Goal: Information Seeking & Learning: Learn about a topic

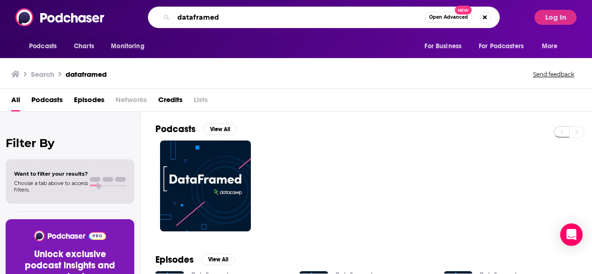
drag, startPoint x: 222, startPoint y: 16, endPoint x: 174, endPoint y: 14, distance: 47.8
click at [174, 14] on input "dataframed" at bounding box center [299, 17] width 251 height 15
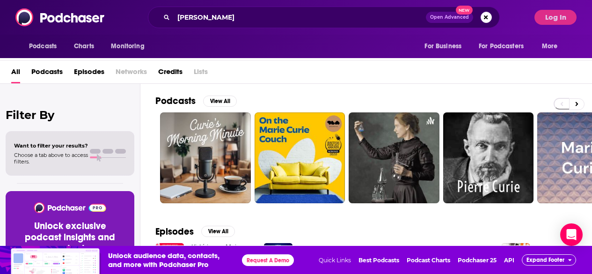
scroll to position [140, 0]
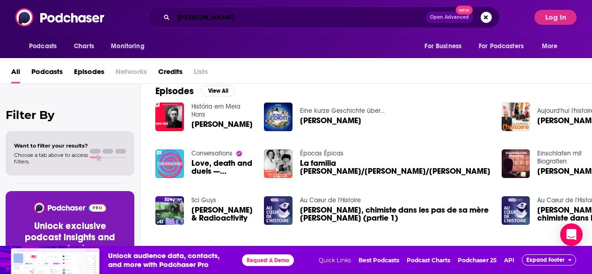
click at [217, 13] on input "[PERSON_NAME]" at bounding box center [300, 17] width 252 height 15
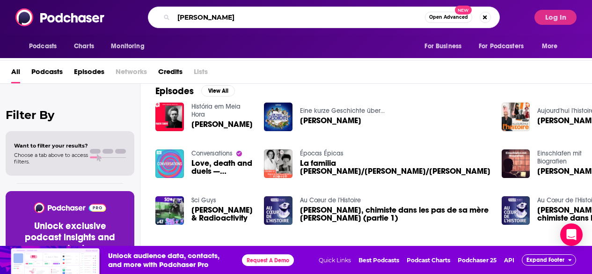
click at [212, 21] on input "[PERSON_NAME]" at bounding box center [299, 17] width 251 height 15
type input "[PERSON_NAME]"
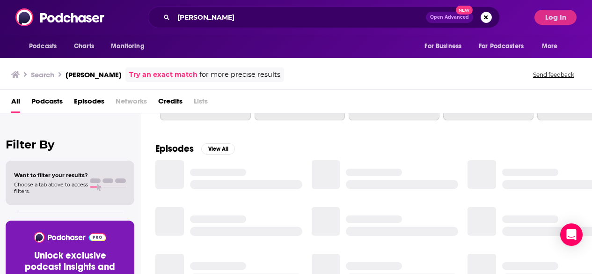
scroll to position [140, 0]
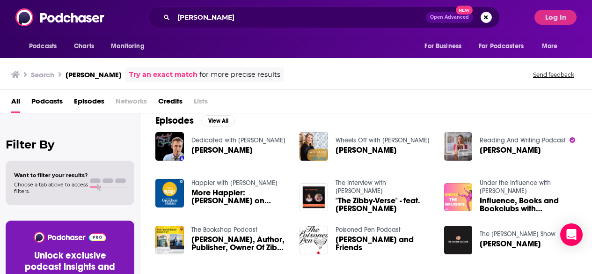
click at [40, 105] on span "Podcasts" at bounding box center [46, 103] width 31 height 19
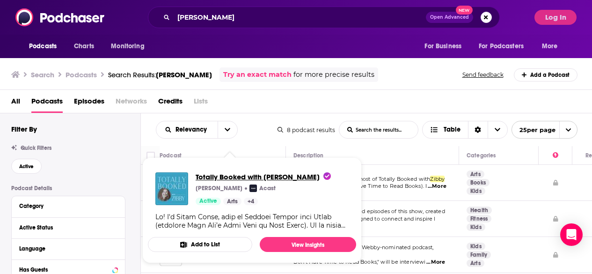
click at [214, 180] on span "Totally Booked with [PERSON_NAME]" at bounding box center [263, 176] width 135 height 9
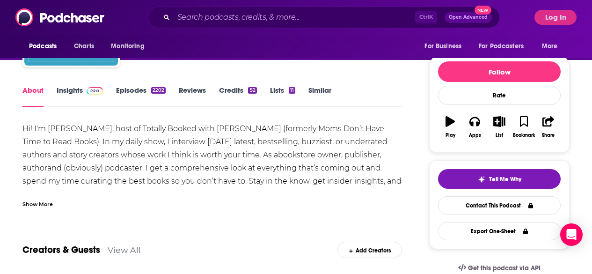
scroll to position [94, 0]
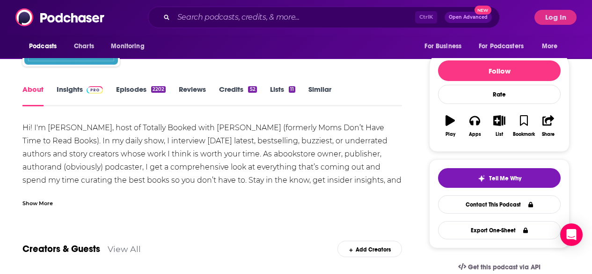
click at [77, 88] on link "Insights" at bounding box center [80, 96] width 46 height 22
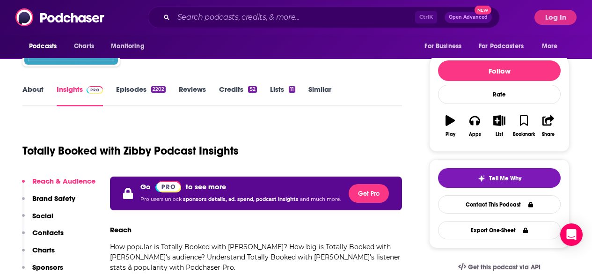
scroll to position [234, 0]
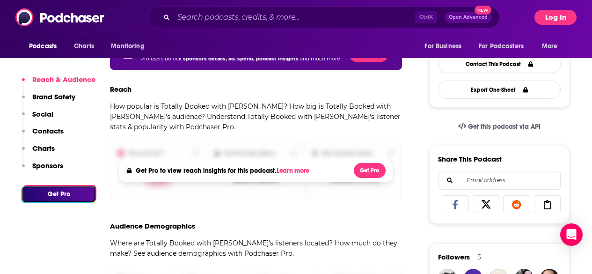
click at [573, 15] on button "Log In" at bounding box center [555, 17] width 42 height 15
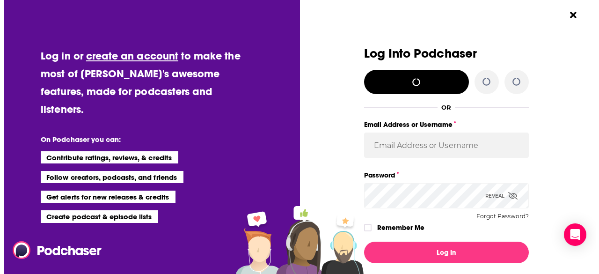
scroll to position [0, 0]
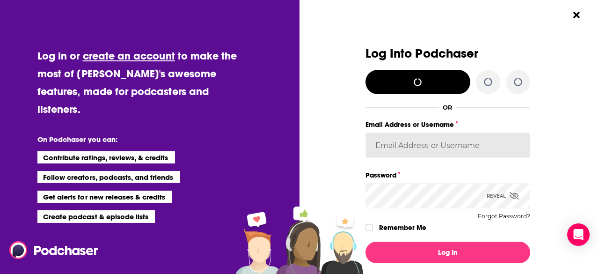
type input "[EMAIL_ADDRESS][DOMAIN_NAME]"
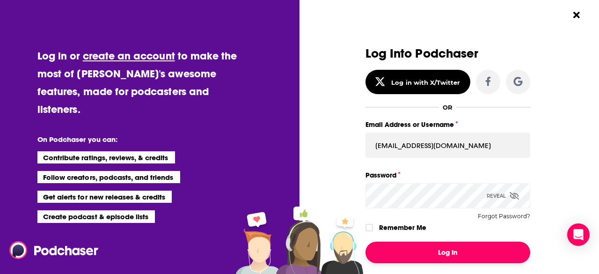
click at [417, 253] on button "Log In" at bounding box center [448, 253] width 165 height 22
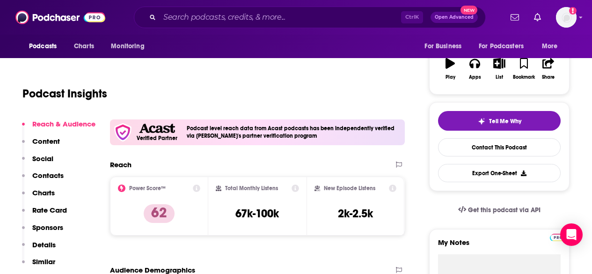
scroll to position [187, 0]
